Goal: Find specific page/section: Find specific page/section

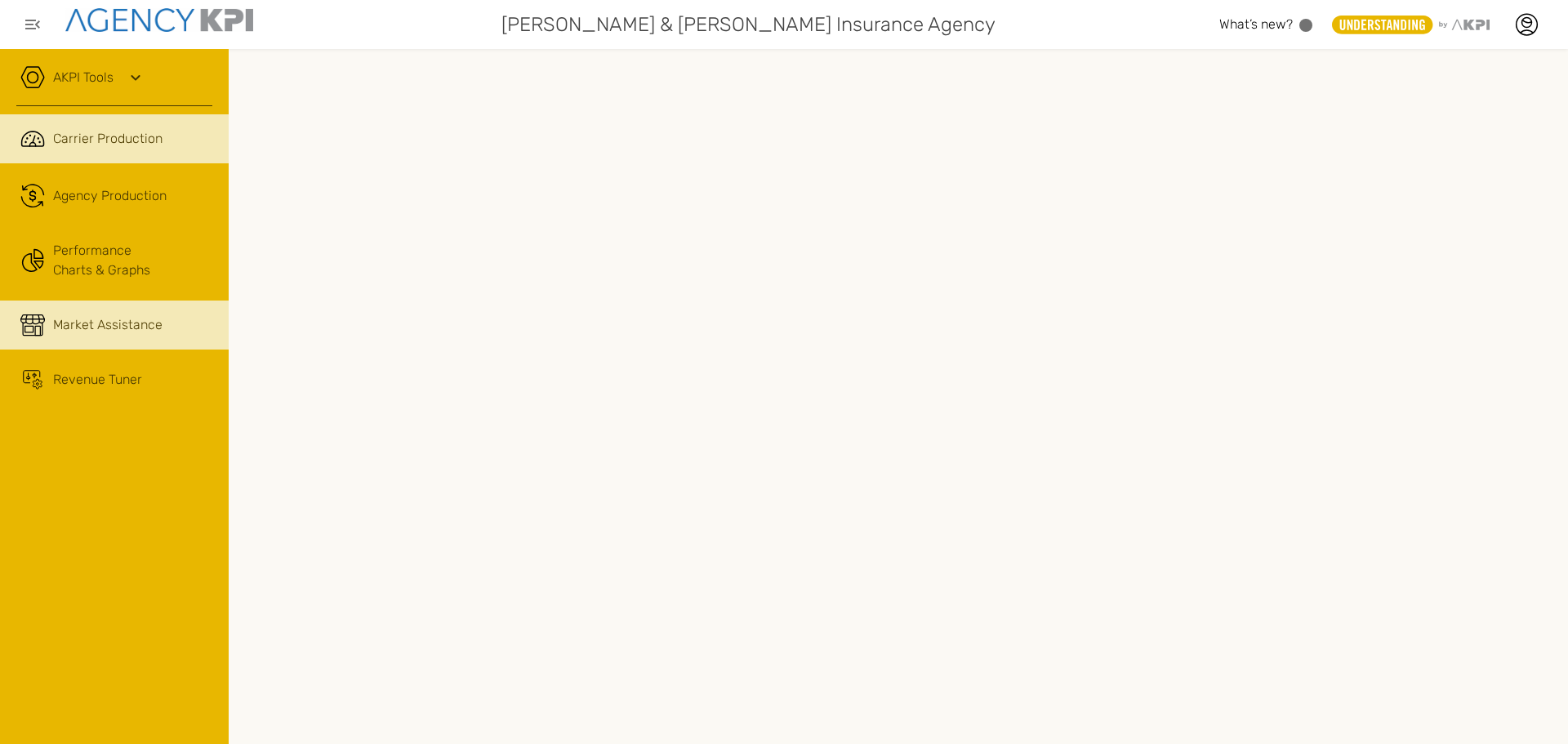
click at [103, 339] on link "Market Assistance" at bounding box center [115, 325] width 229 height 49
